Goal: Information Seeking & Learning: Learn about a topic

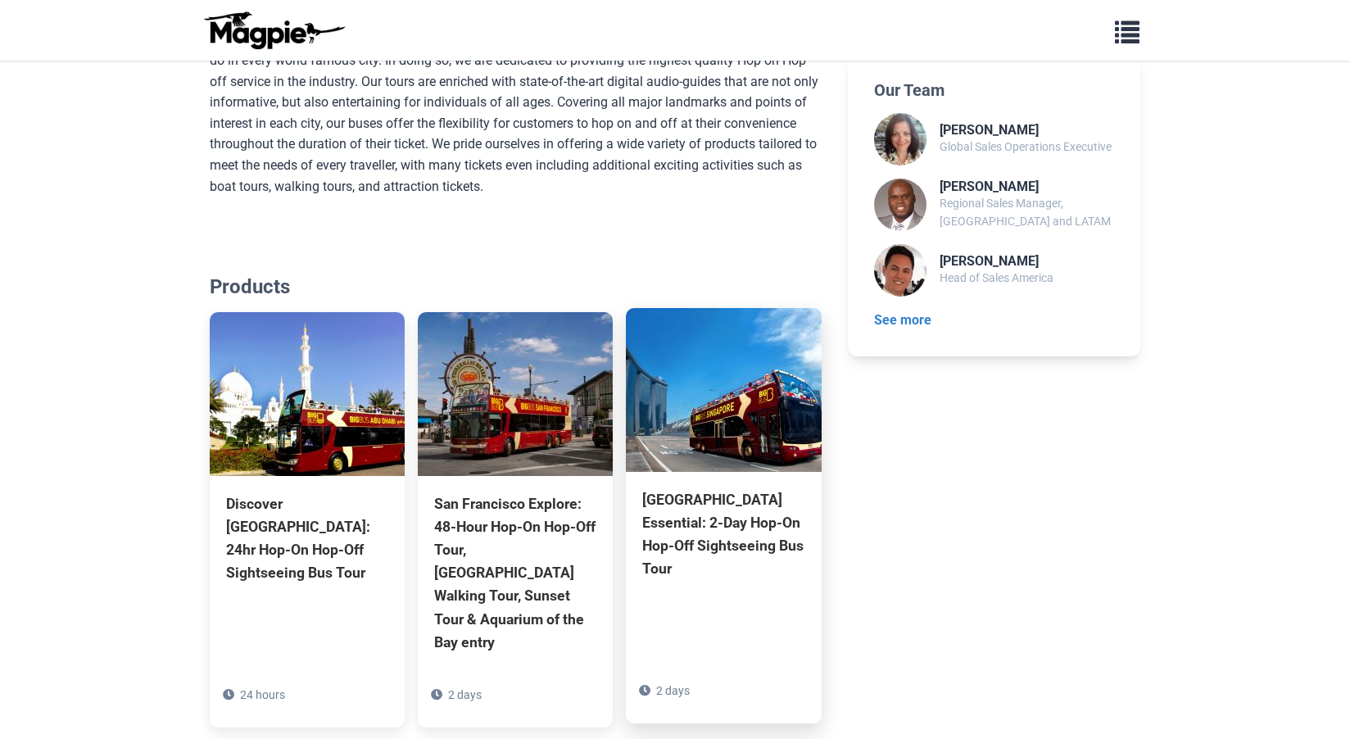
scroll to position [1241, 0]
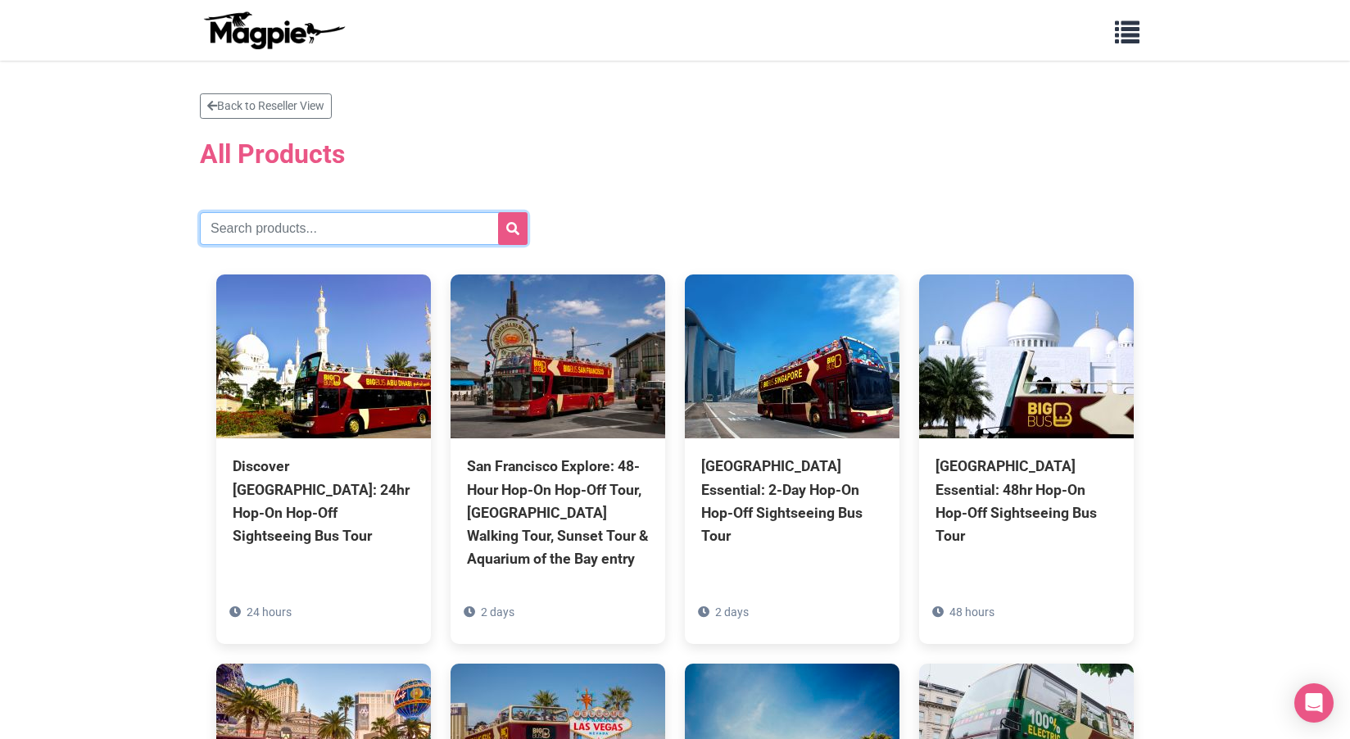
click at [266, 231] on input "text" at bounding box center [364, 228] width 328 height 33
type input "[GEOGRAPHIC_DATA]"
click at [498, 212] on button "submit" at bounding box center [512, 228] width 29 height 33
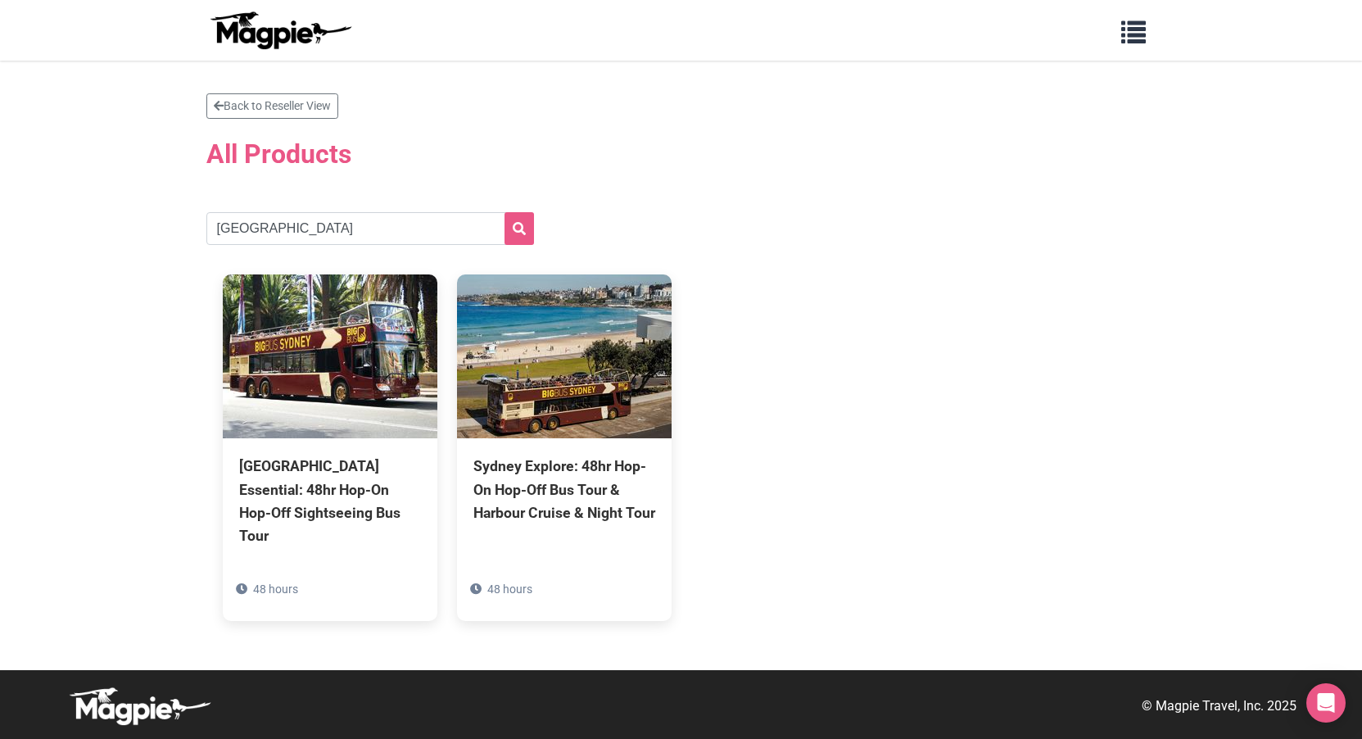
click at [702, 389] on div "[GEOGRAPHIC_DATA] Essential: 48hr Hop-On Hop-Off Sightseeing Bus Tour 48 hours …" at bounding box center [681, 447] width 950 height 379
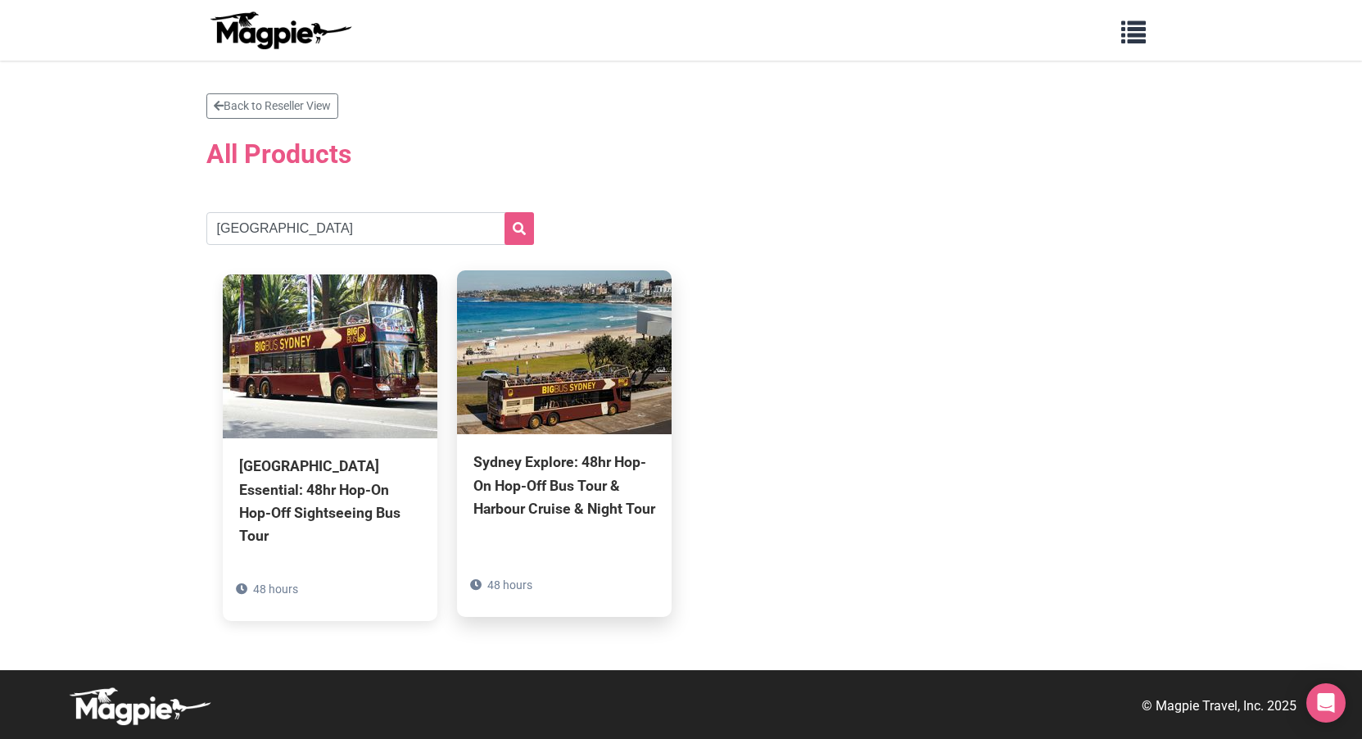
click at [566, 451] on div "Sydney Explore: 48hr Hop-On Hop-Off Bus Tour & Harbour Cruise & Night Tour" at bounding box center [564, 484] width 182 height 69
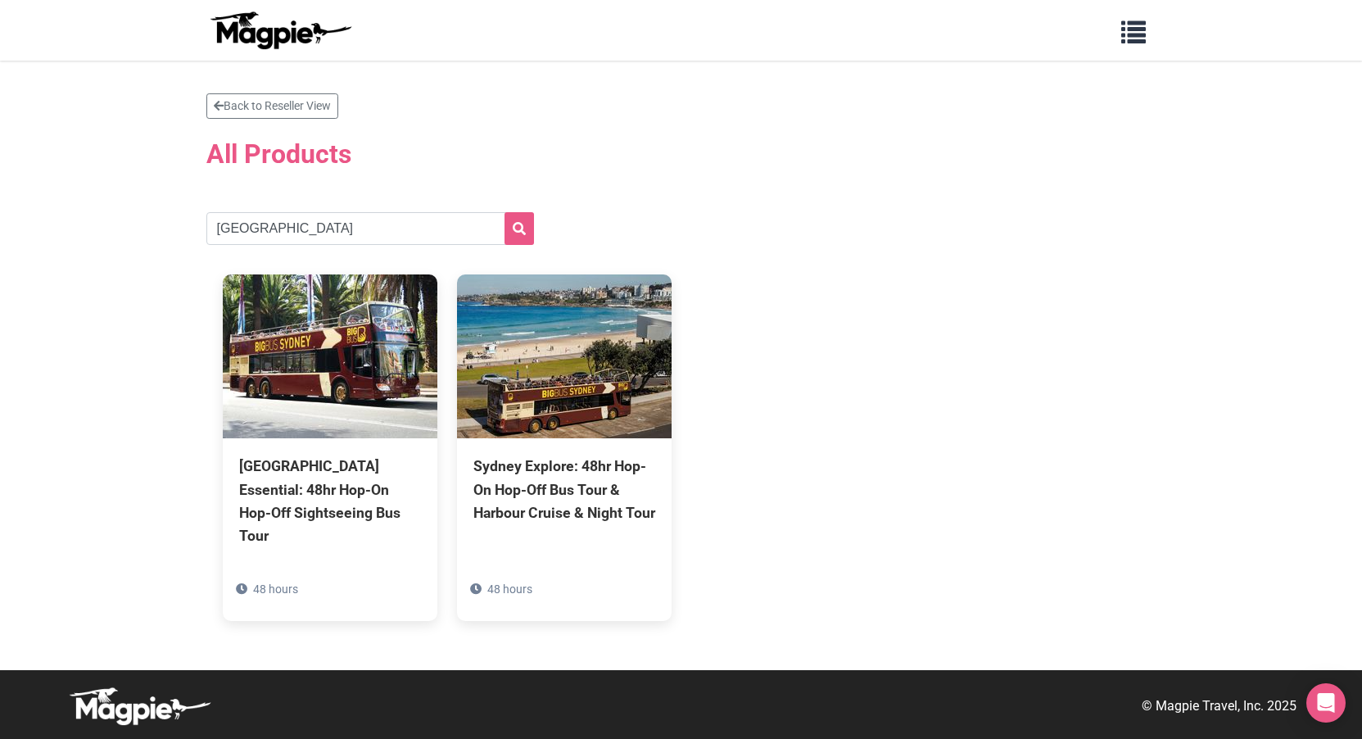
drag, startPoint x: 1119, startPoint y: 182, endPoint x: 1129, endPoint y: 9, distance: 173.1
click at [1121, 177] on section "Back to Reseller View All Products [GEOGRAPHIC_DATA] [GEOGRAPHIC_DATA] Essentia…" at bounding box center [681, 365] width 950 height 544
